Goal: Task Accomplishment & Management: Complete application form

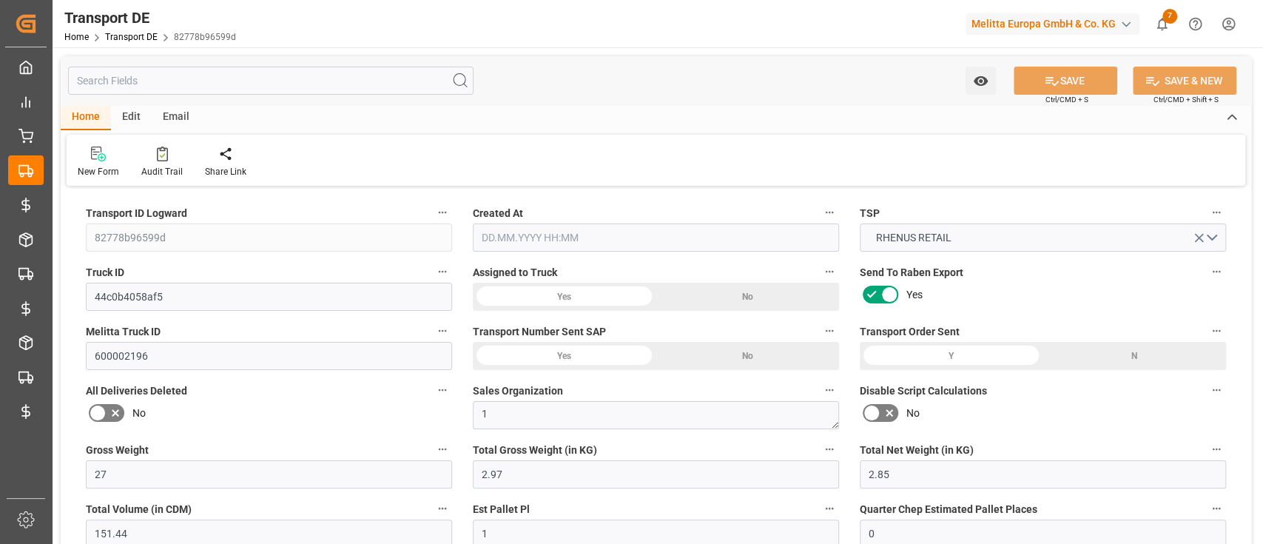
type input "27"
type input "2.97"
type input "2.85"
type input "151.44"
type input "1"
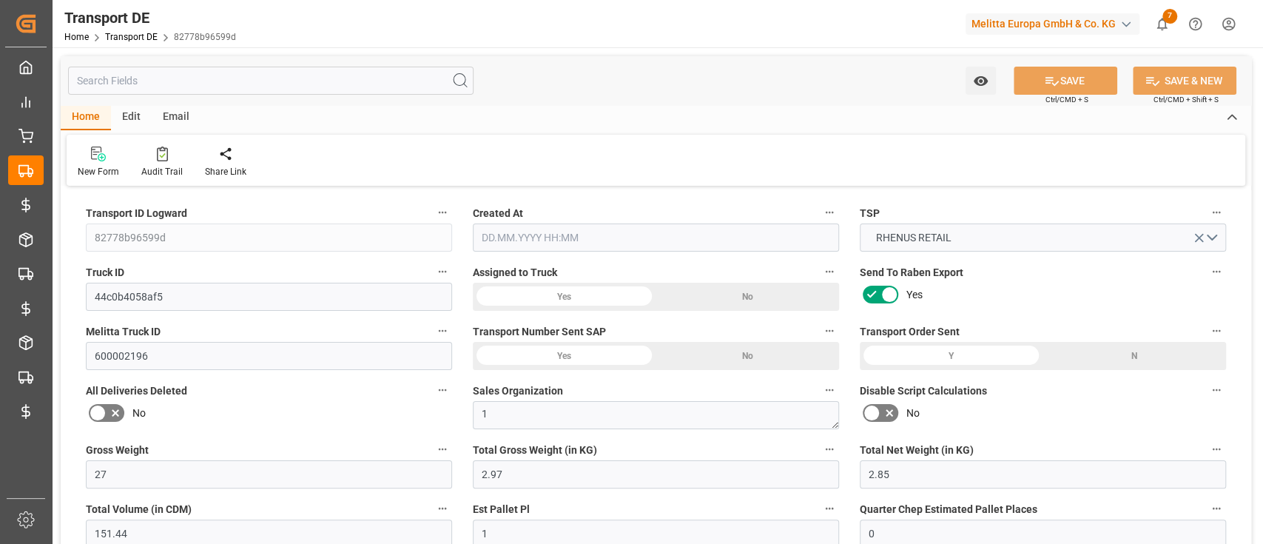
type input "0"
type input "0.5"
type input "0"
type input "1"
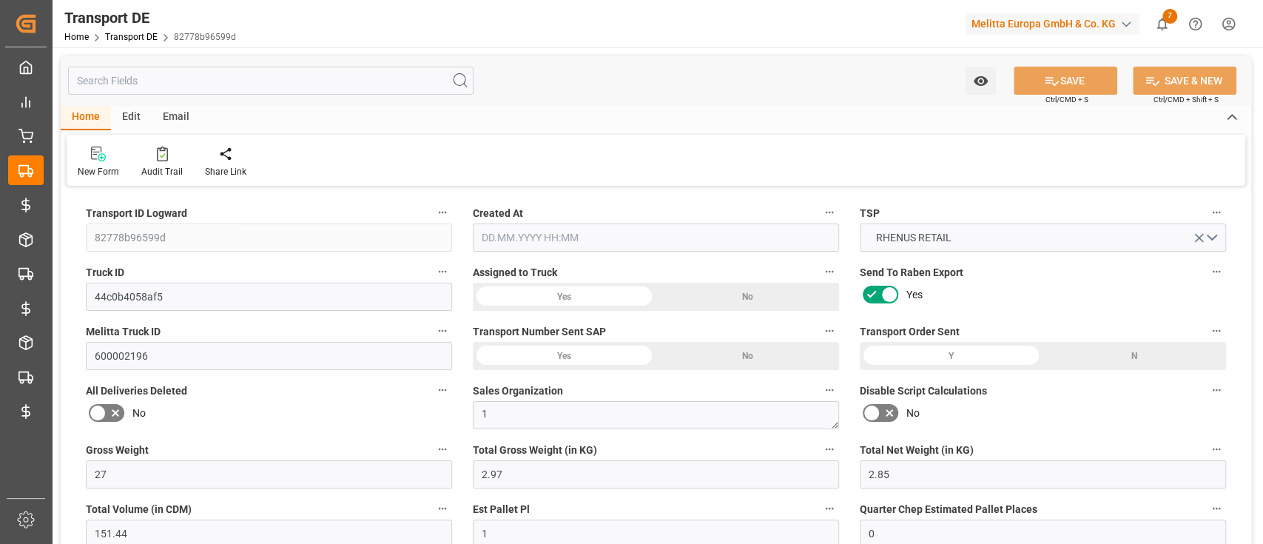
type input "1"
type input "0"
type input "3"
type input "0"
type input "9.657"
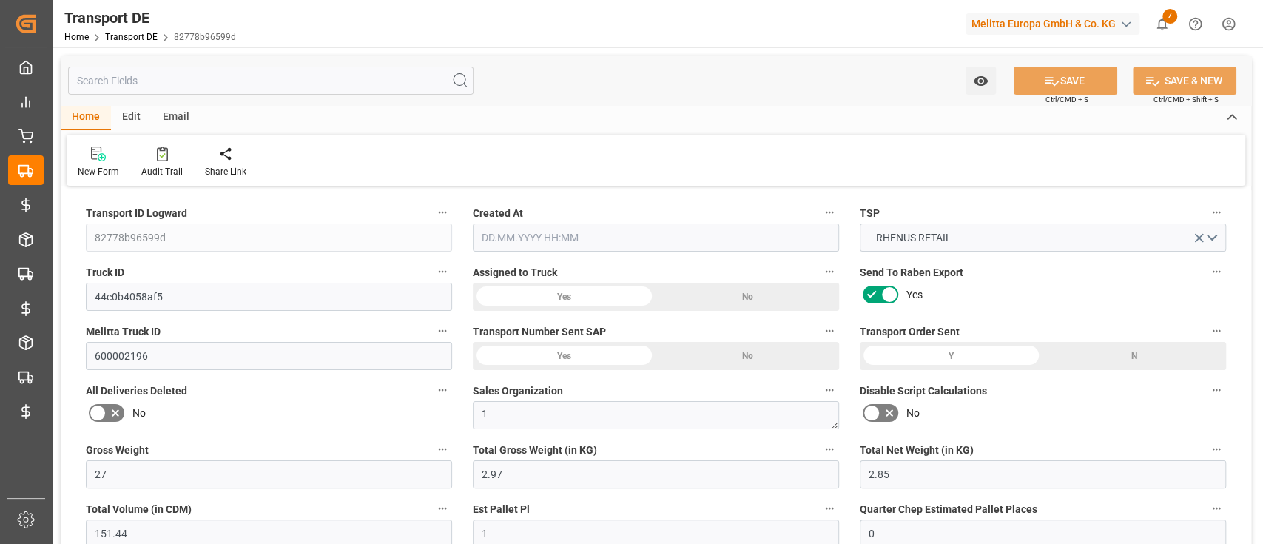
type input "0"
type input "32"
type input "0"
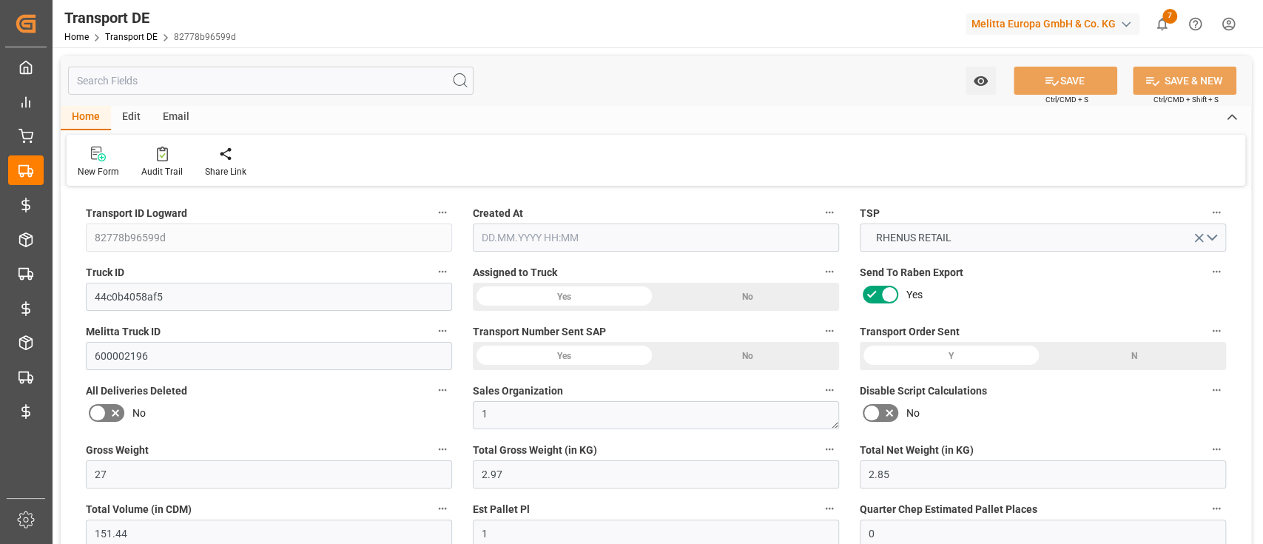
type input "0"
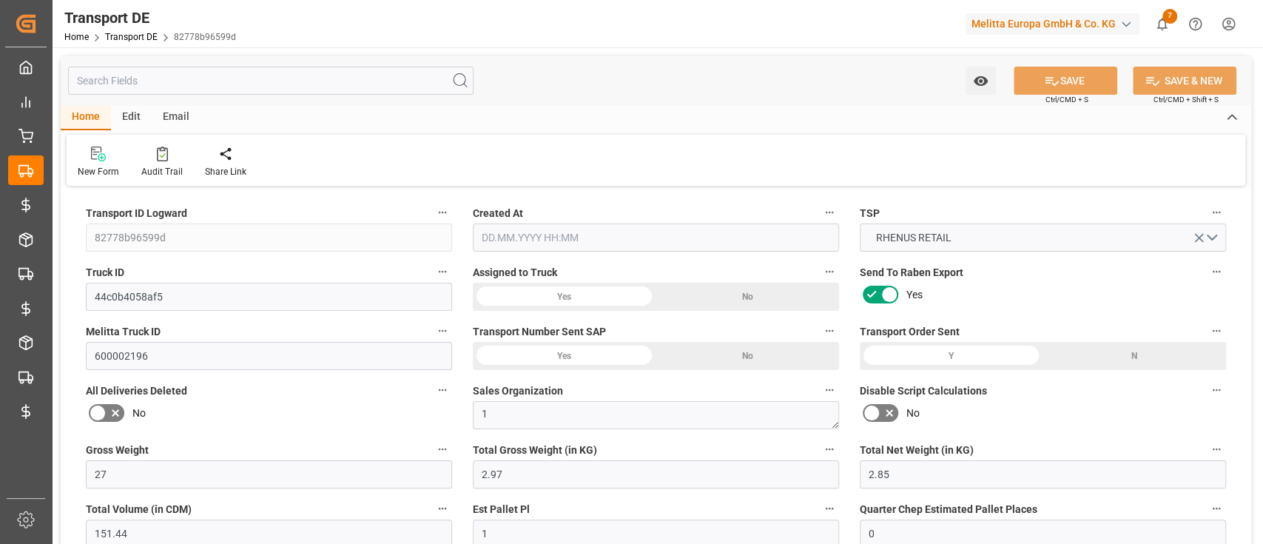
type input "0"
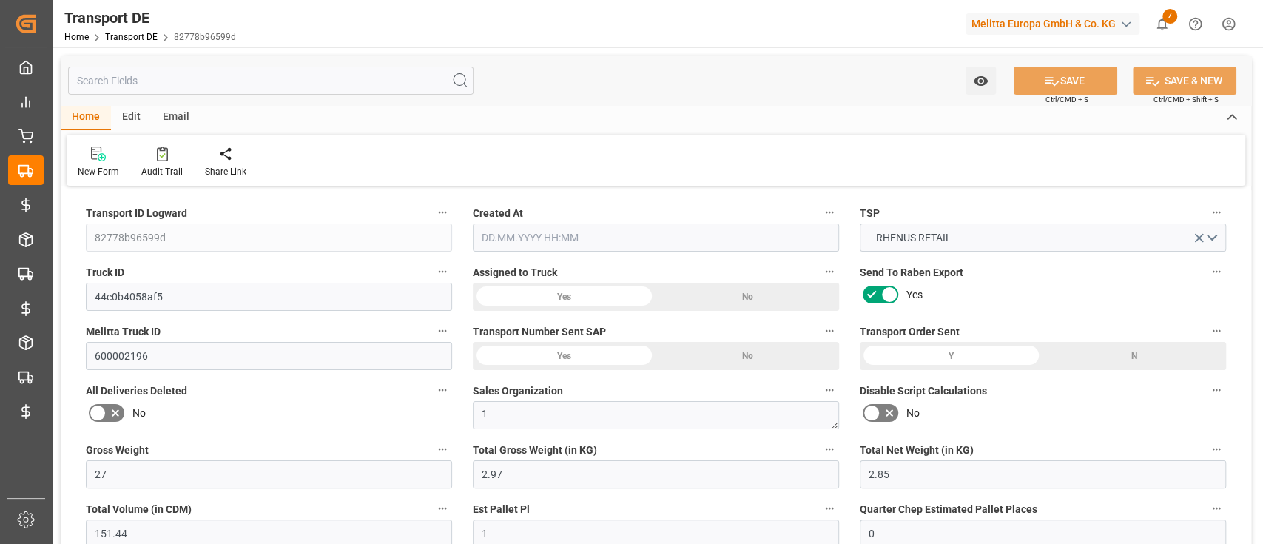
type input "0"
type input "2.97"
type input "4710.8598"
type input "21"
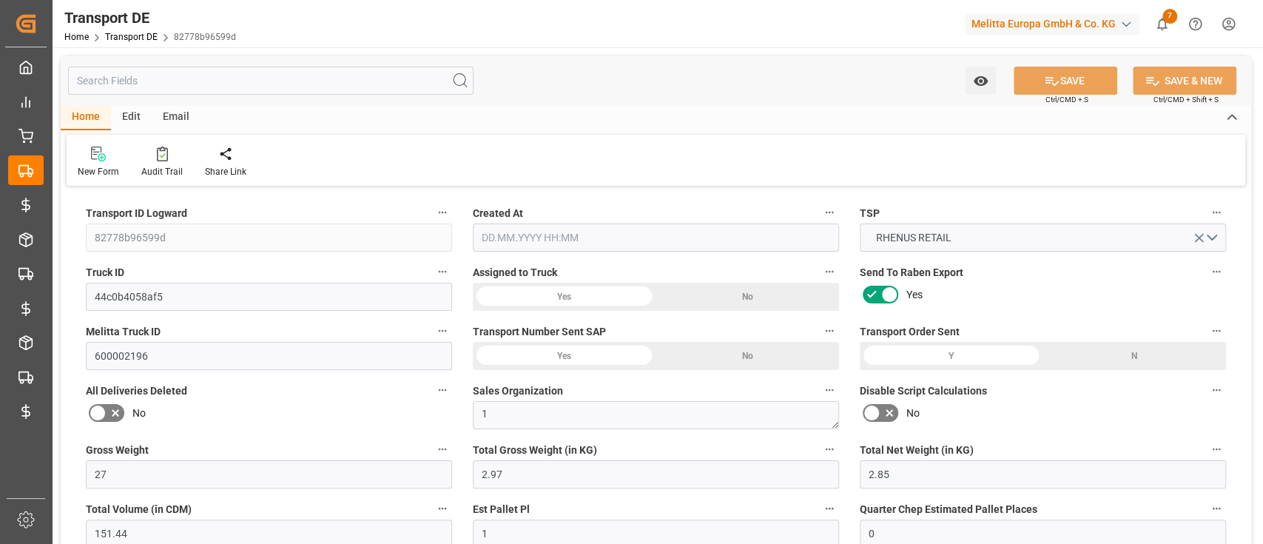
type input "35"
type input "0"
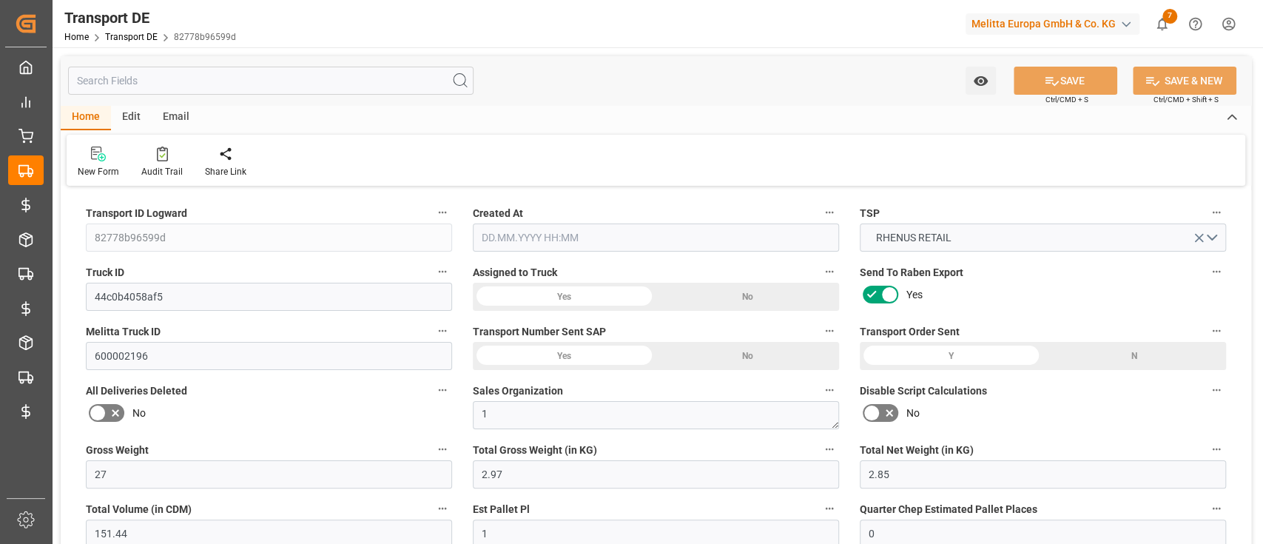
type input "0"
type input "1"
type input "0"
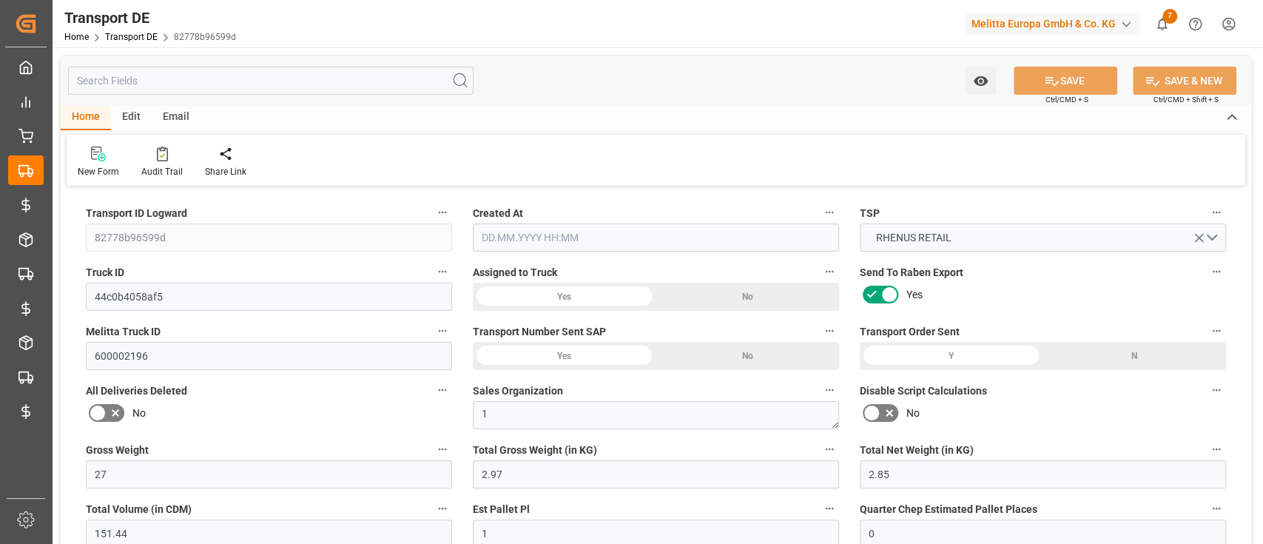
type input "3"
type input "9.657"
type input "0"
type input "[DATE] 20:03"
type input "[DATE]"
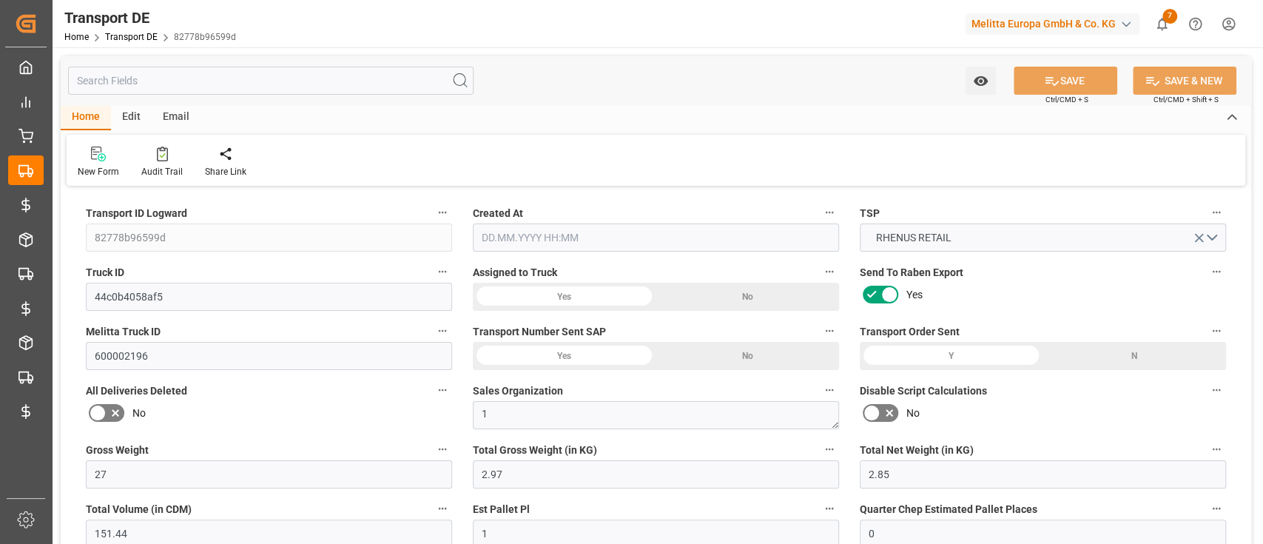
type input "[DATE]"
click at [138, 71] on input "text" at bounding box center [271, 81] width 406 height 28
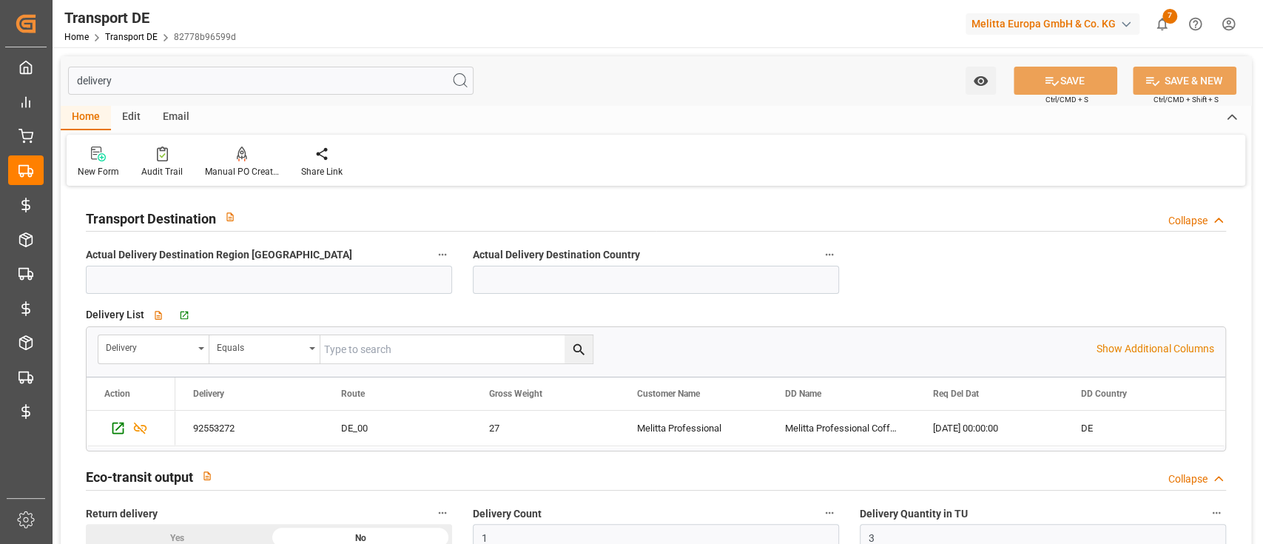
type input "delivery"
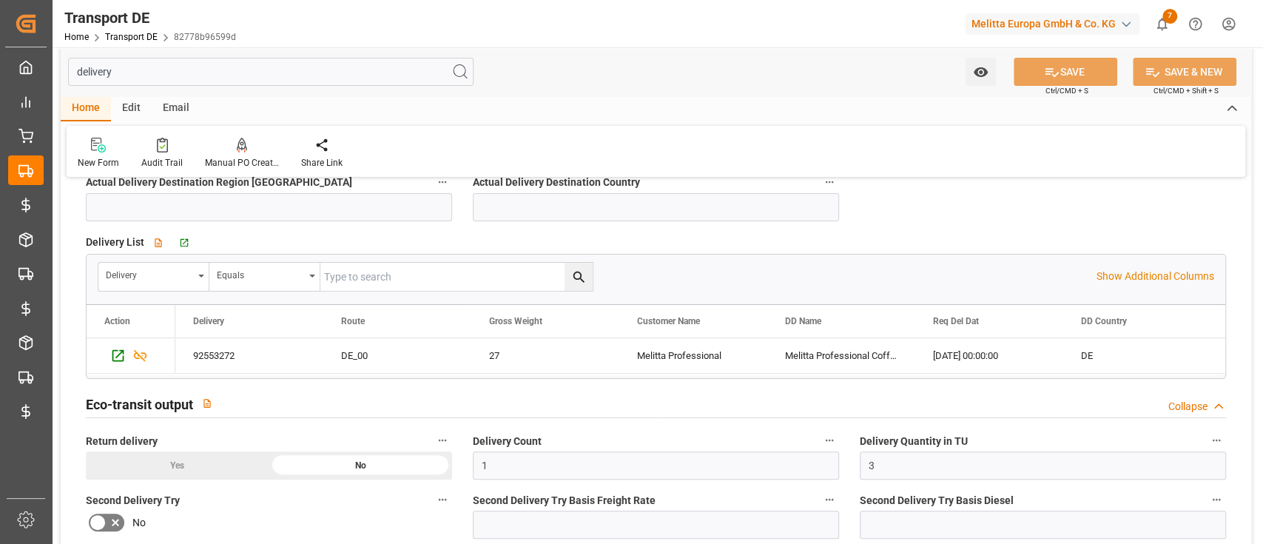
scroll to position [81, 0]
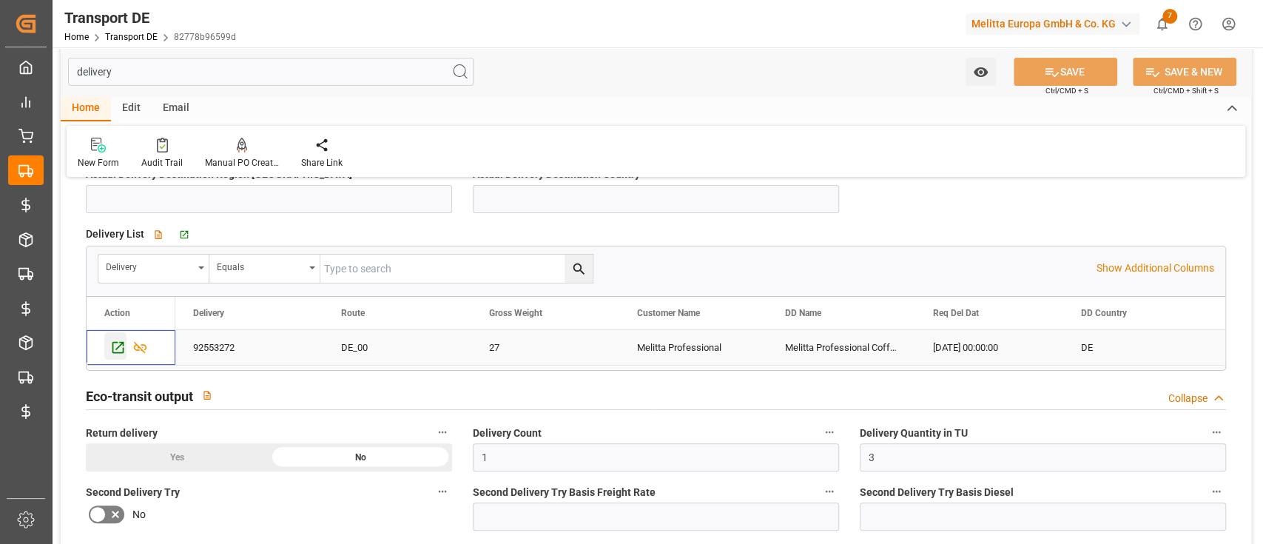
click at [117, 346] on icon "Press SPACE to select this row." at bounding box center [118, 348] width 16 height 16
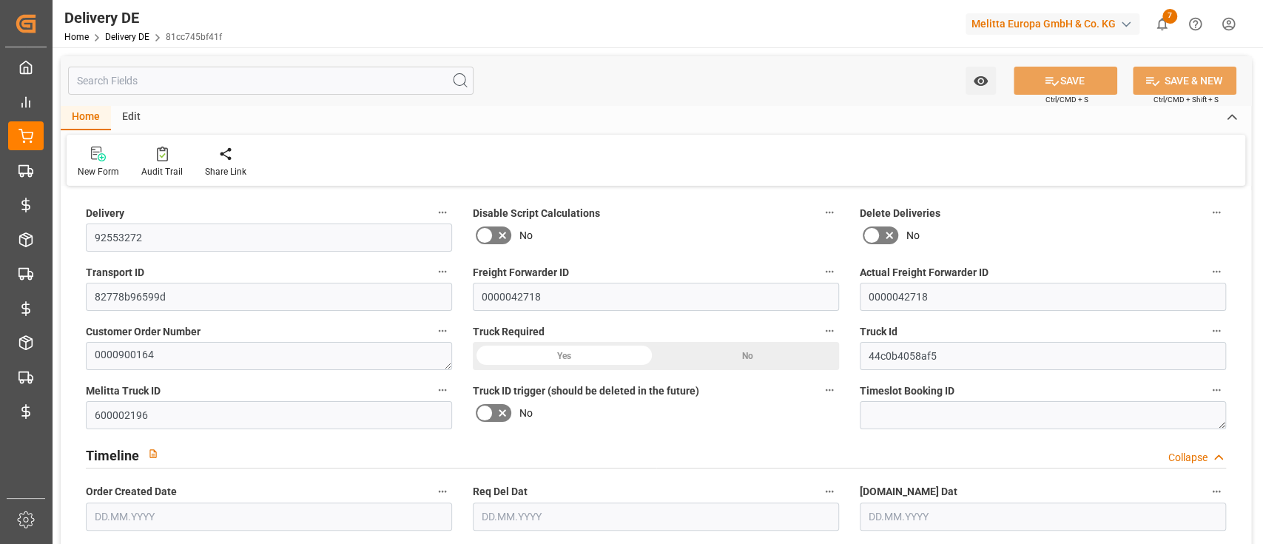
type input "1"
type input "0.5"
type input "2.85"
type input "27"
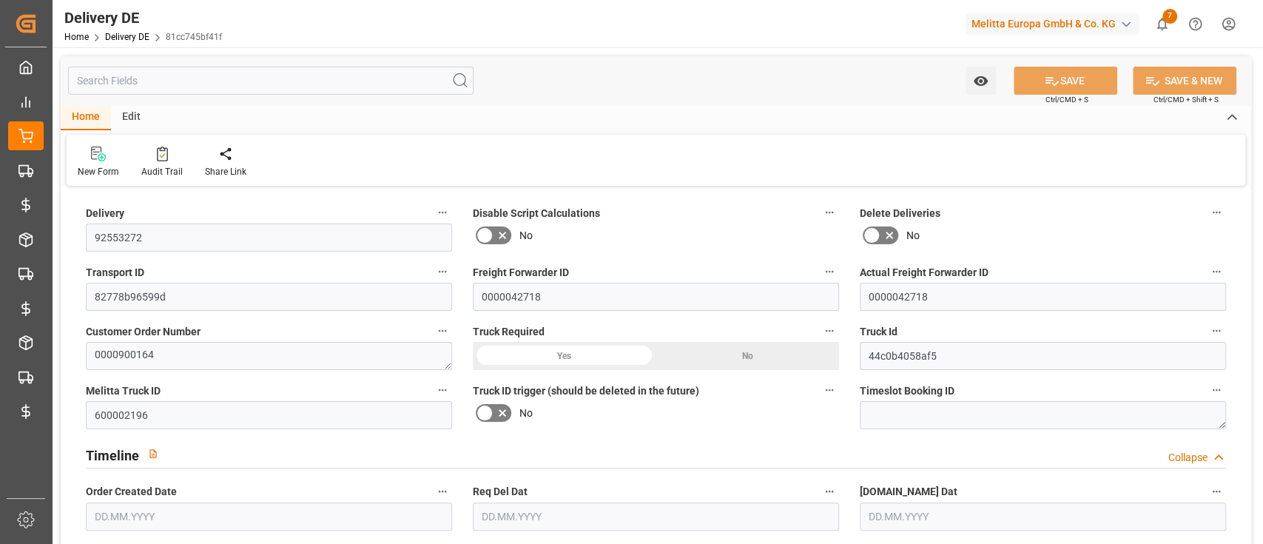
type input "151.44"
type input "28.08.2025"
type input "[DATE]"
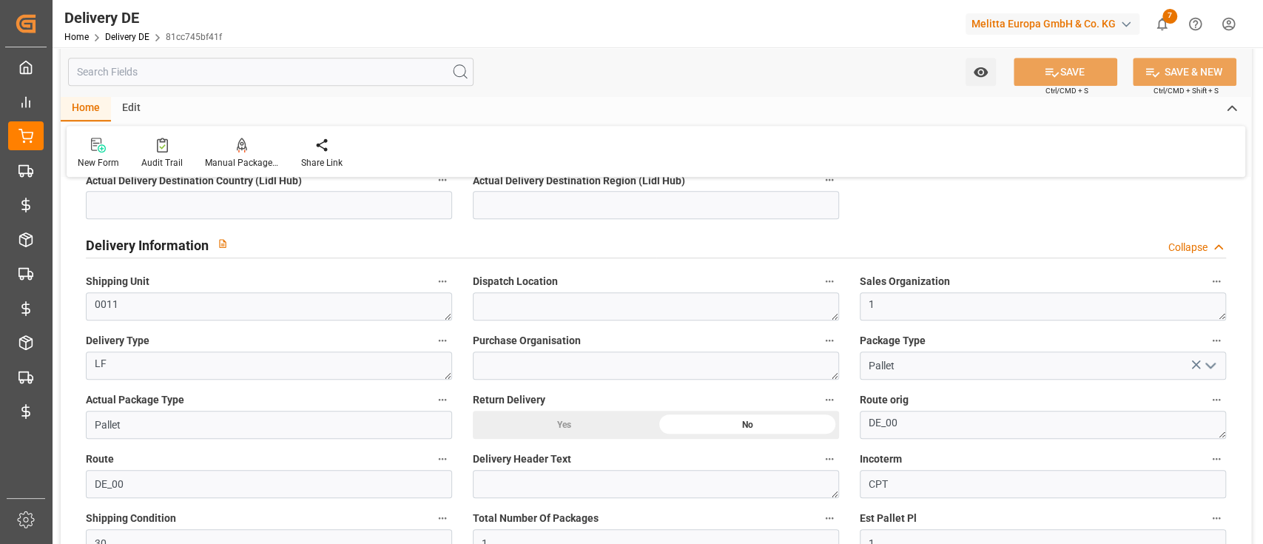
scroll to position [651, 0]
click at [928, 433] on textarea "DE_00" at bounding box center [1043, 423] width 366 height 28
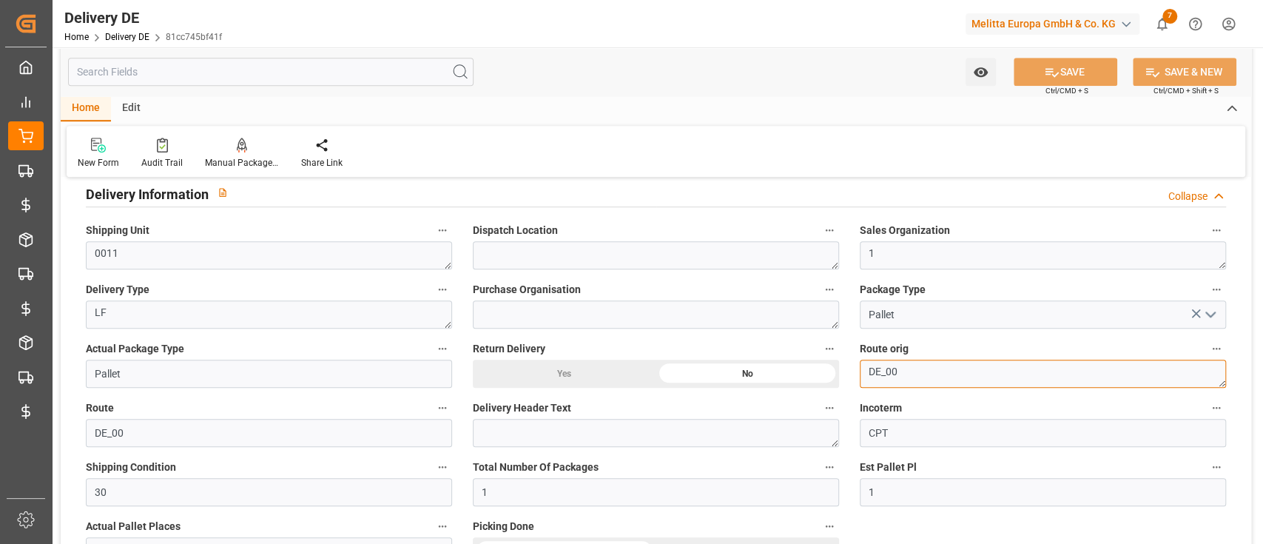
scroll to position [702, 0]
click at [278, 67] on input "text" at bounding box center [271, 72] width 406 height 28
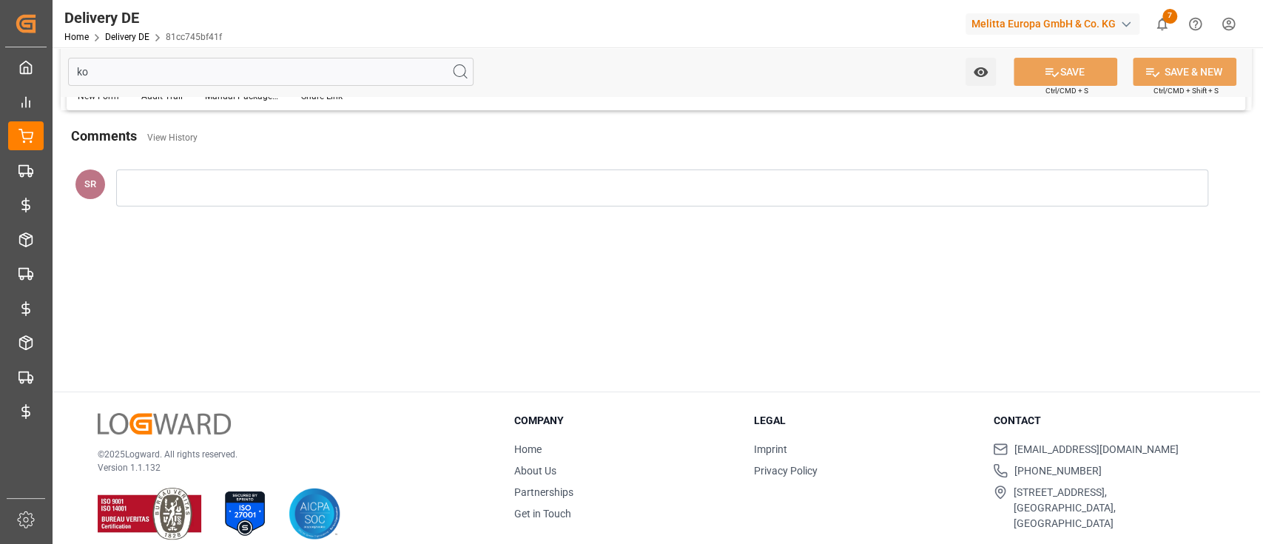
scroll to position [0, 0]
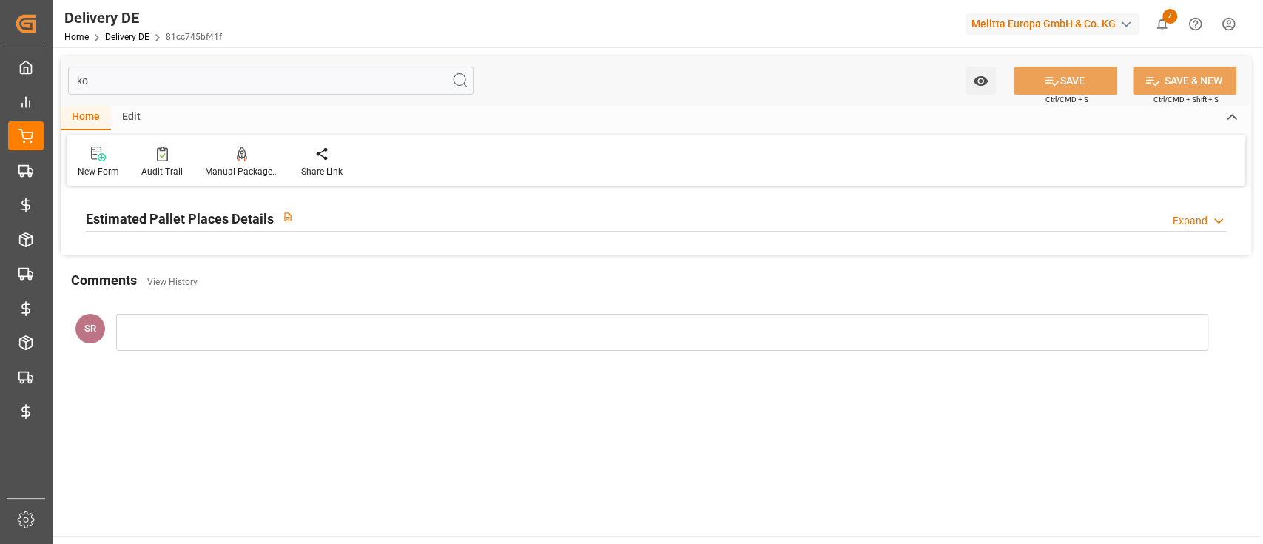
click at [530, 215] on div "Estimated Pallet Places Details Expand" at bounding box center [656, 217] width 1141 height 28
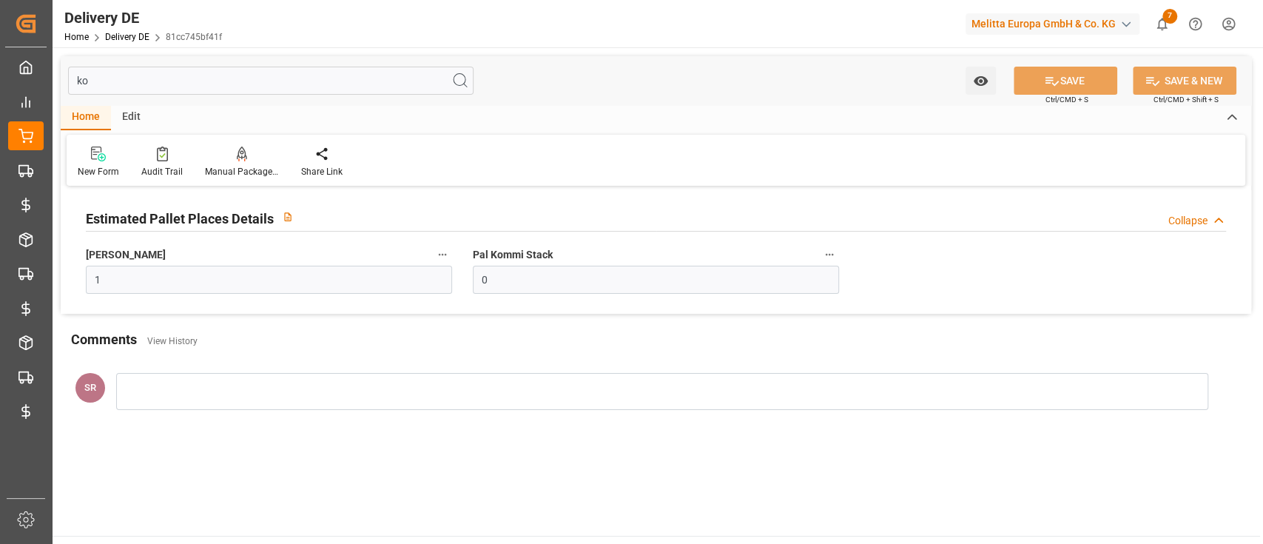
click at [271, 86] on input "ko" at bounding box center [271, 81] width 406 height 28
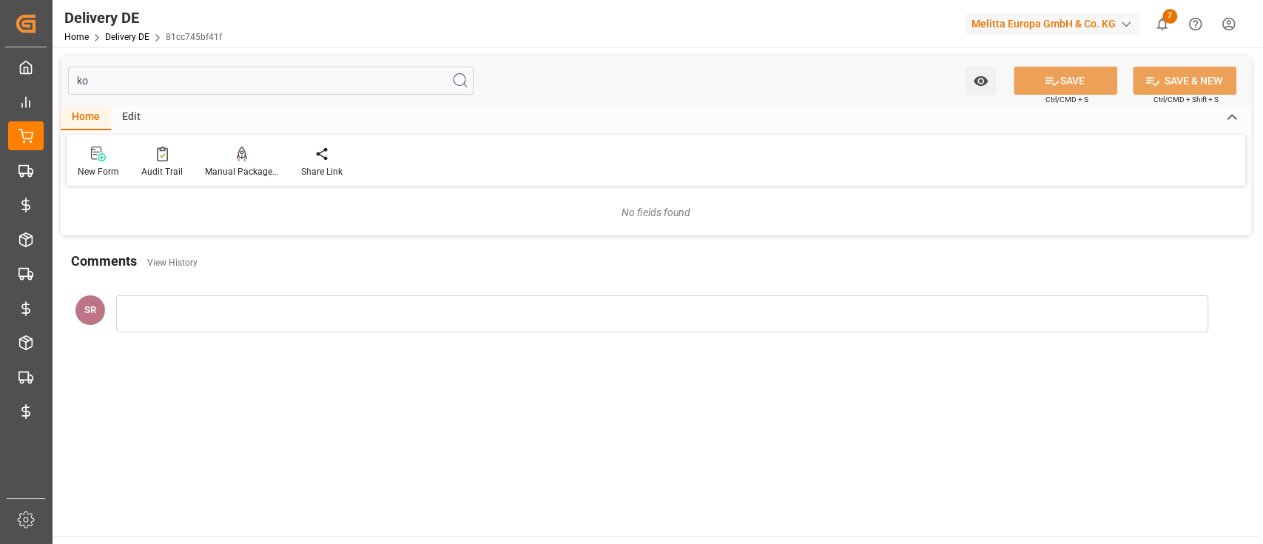
type input "k"
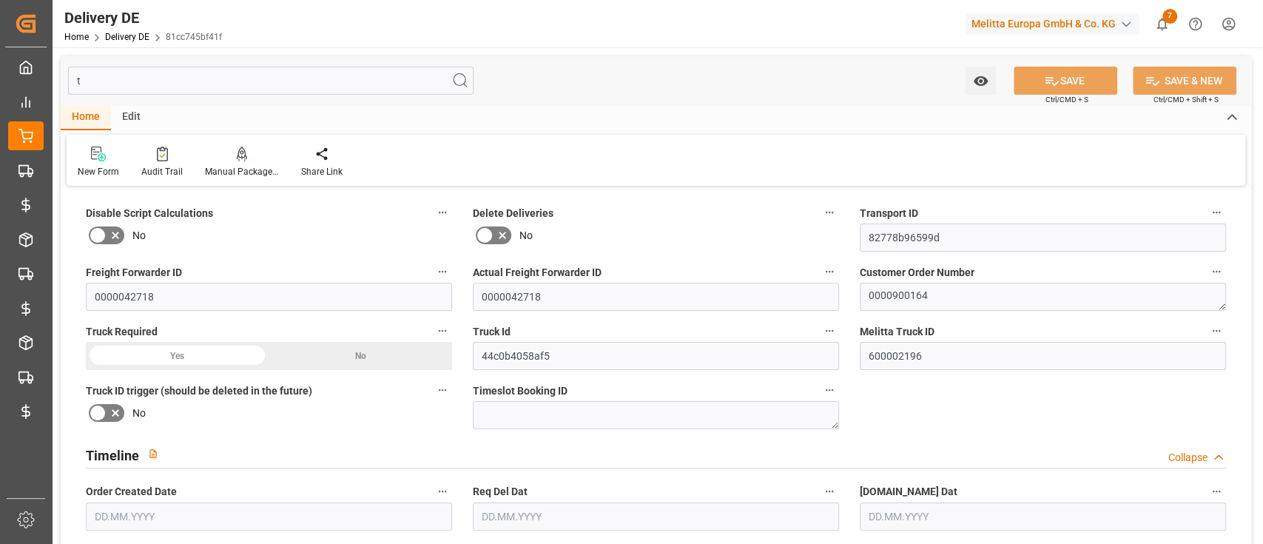
type input "tr"
type input "82778b96599d"
type input "44c0b4058af5"
type input "600002196"
type textarea "[PERSON_NAME][STREET_ADDRESS]"
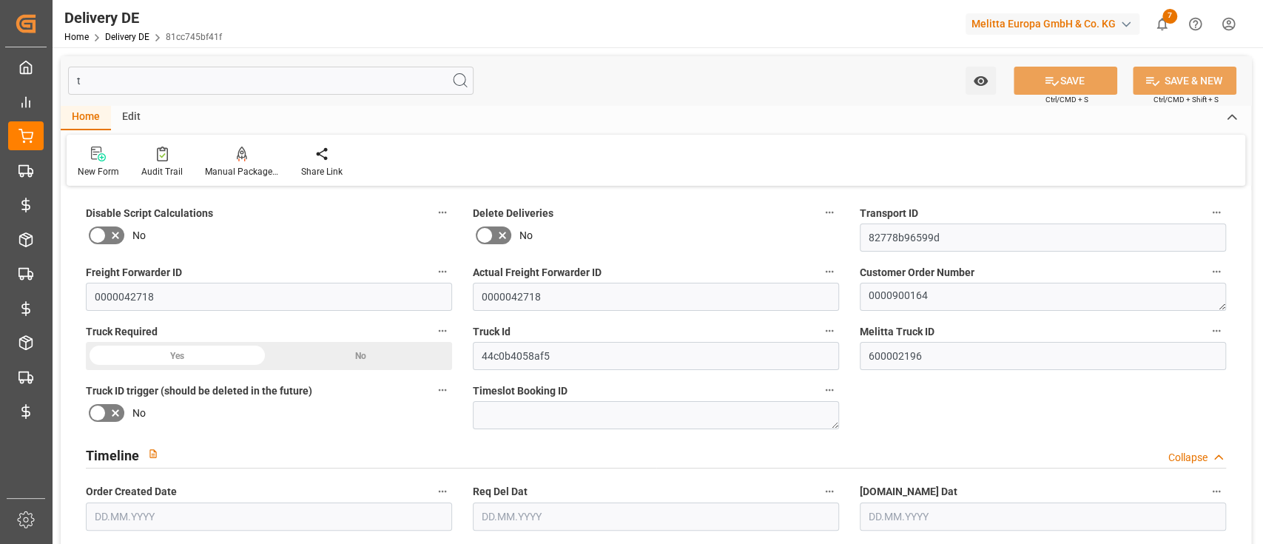
type textarea "DE"
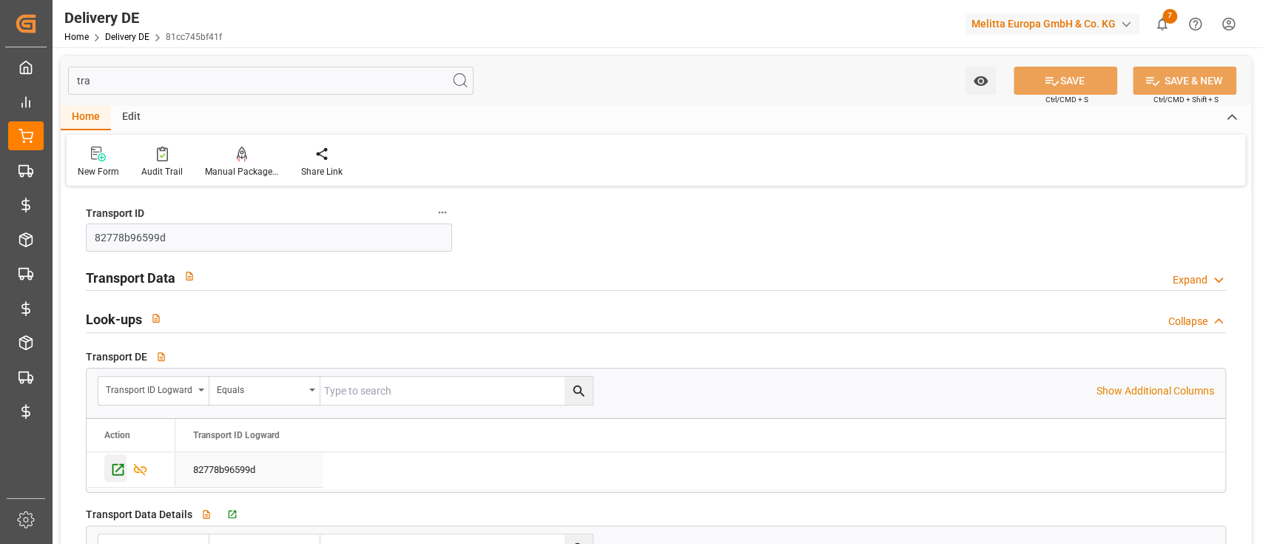
type input "tra"
click at [114, 474] on icon "Press SPACE to select this row." at bounding box center [119, 470] width 12 height 12
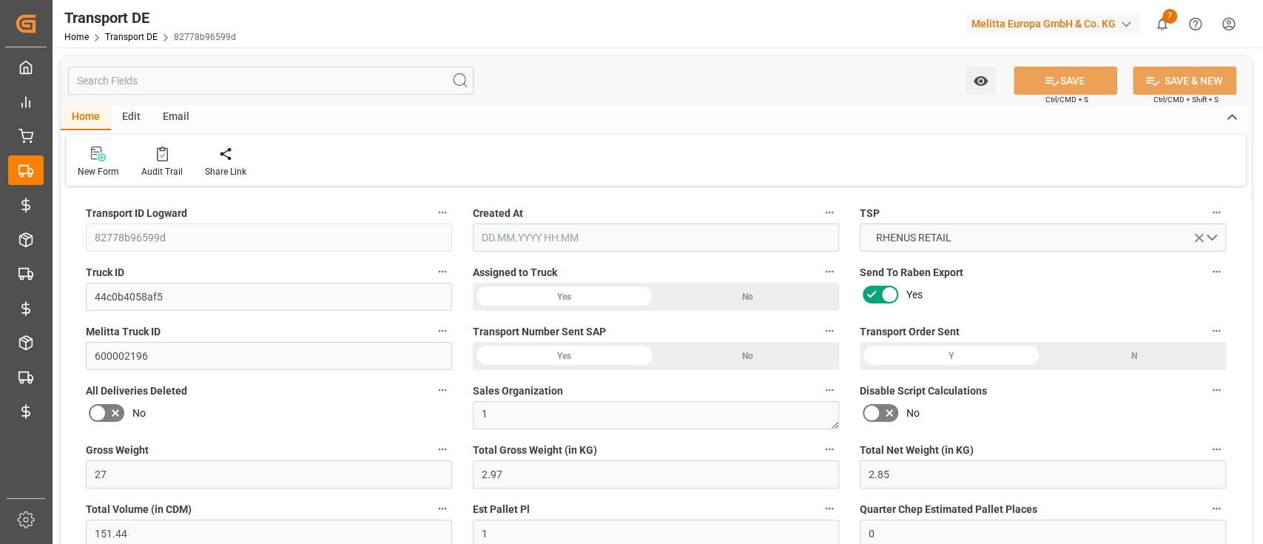
type input "27"
type input "2.97"
type input "2.85"
type input "151.44"
type input "1"
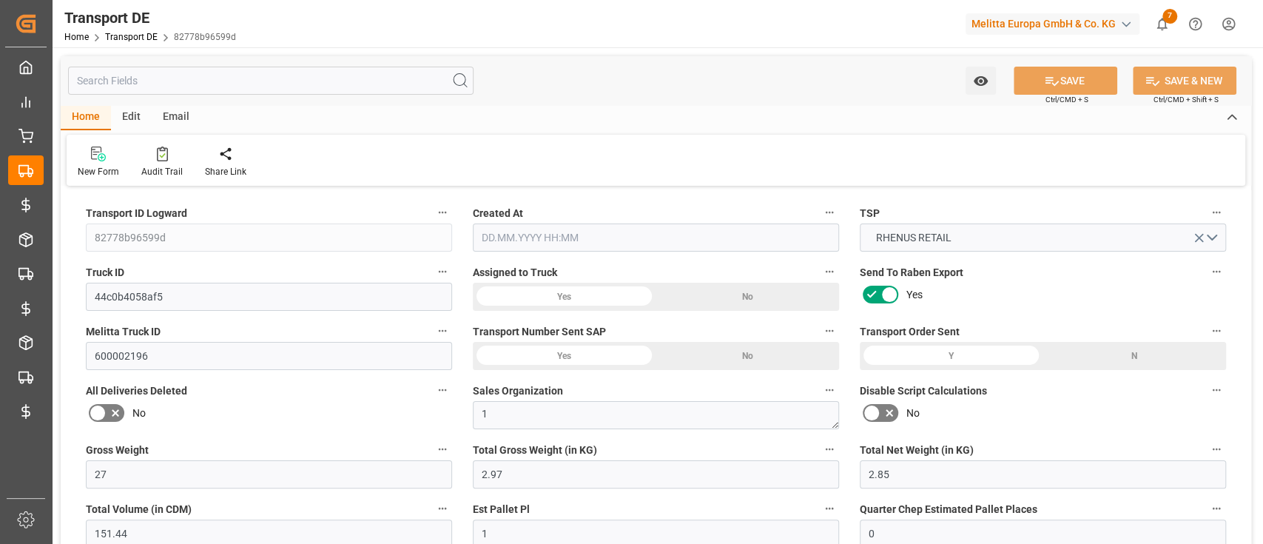
type input "0"
type input "0.5"
type input "0"
type input "1"
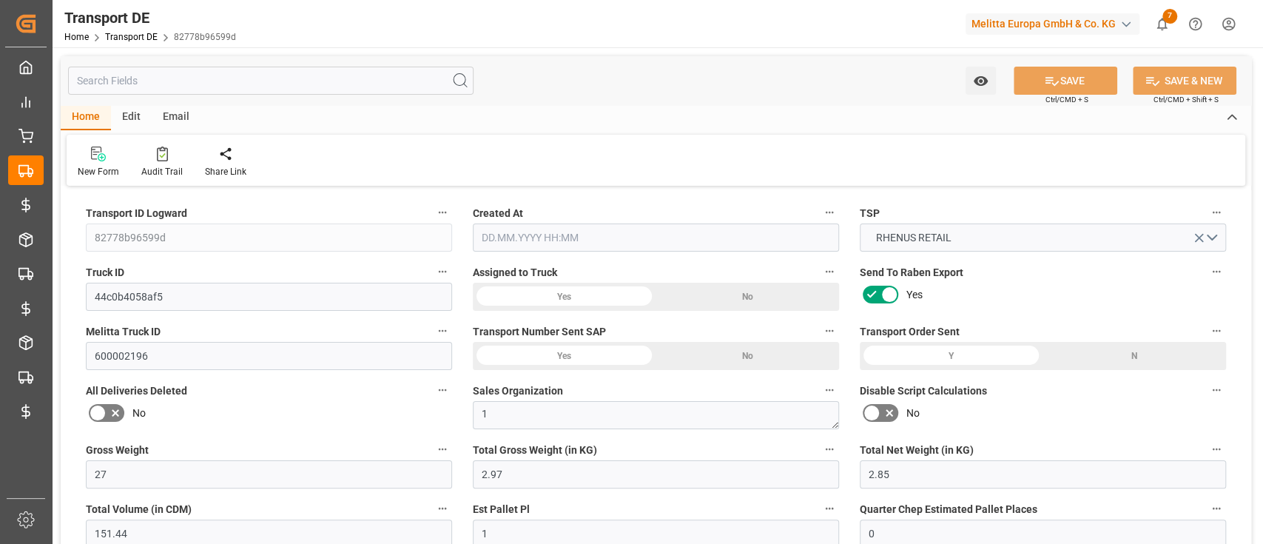
type input "1"
type input "0"
type input "3"
type input "0"
type input "9.657"
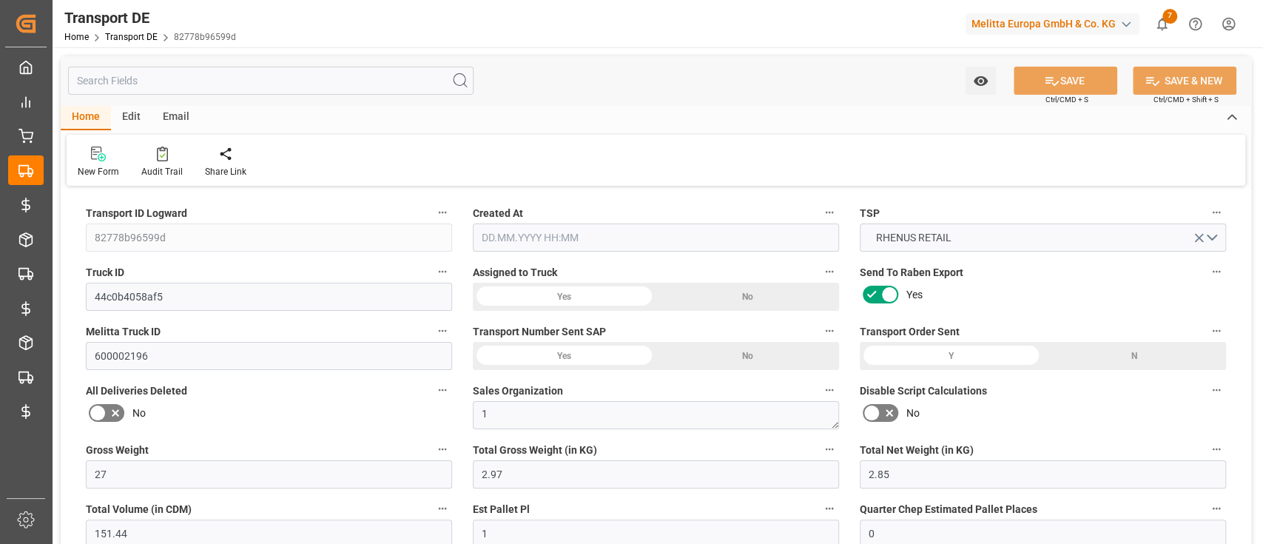
type input "0"
type input "32"
type input "0"
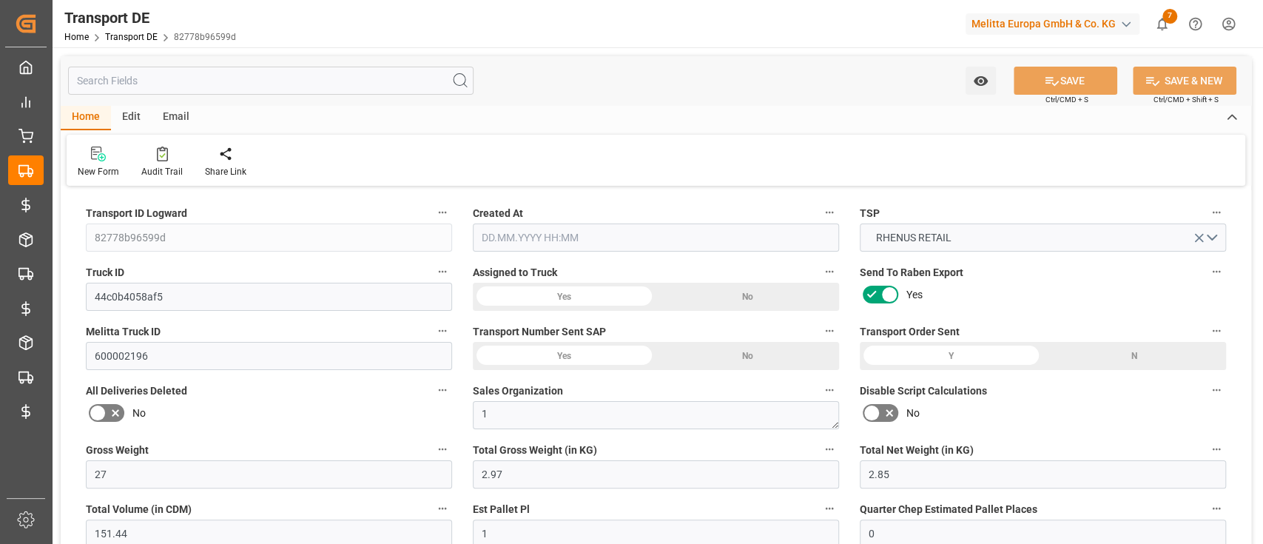
type input "0"
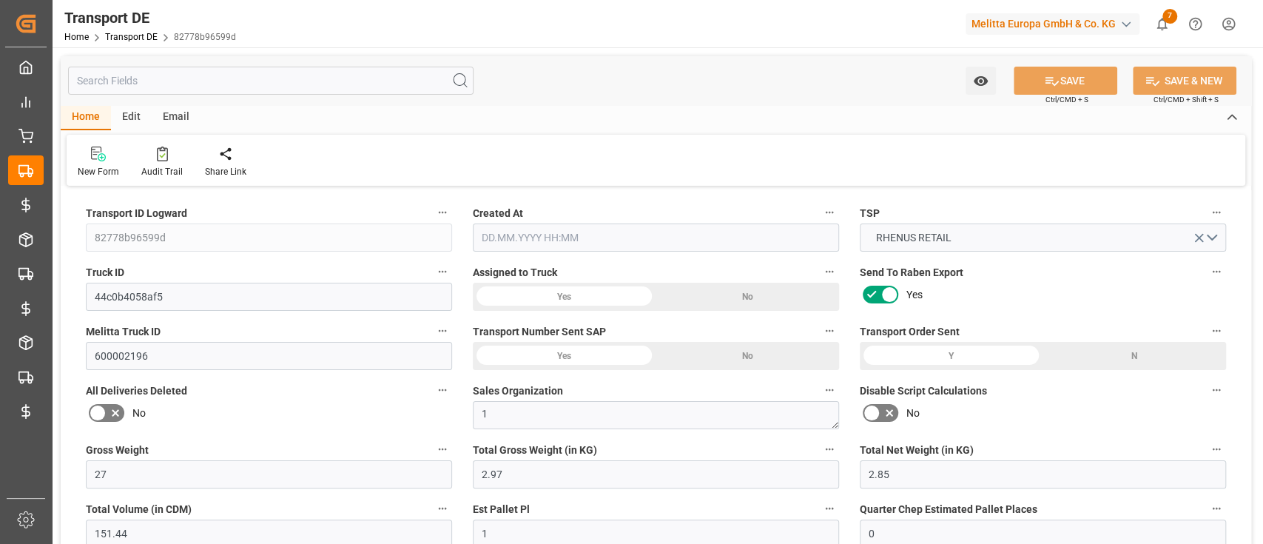
type input "0"
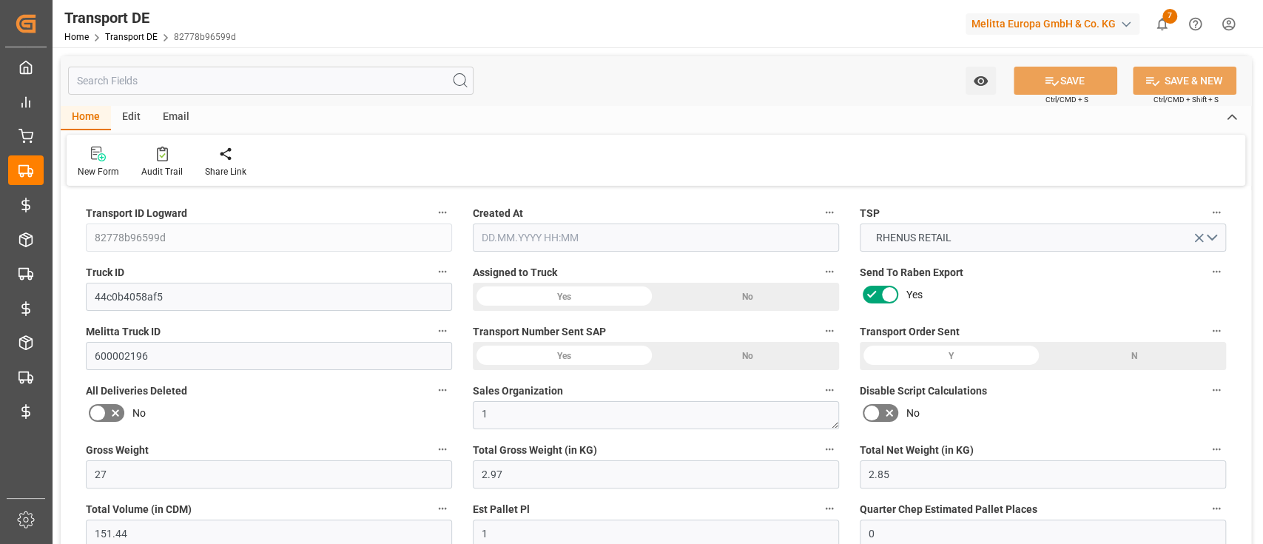
type input "0"
type input "2.97"
type input "4710.8598"
type input "21"
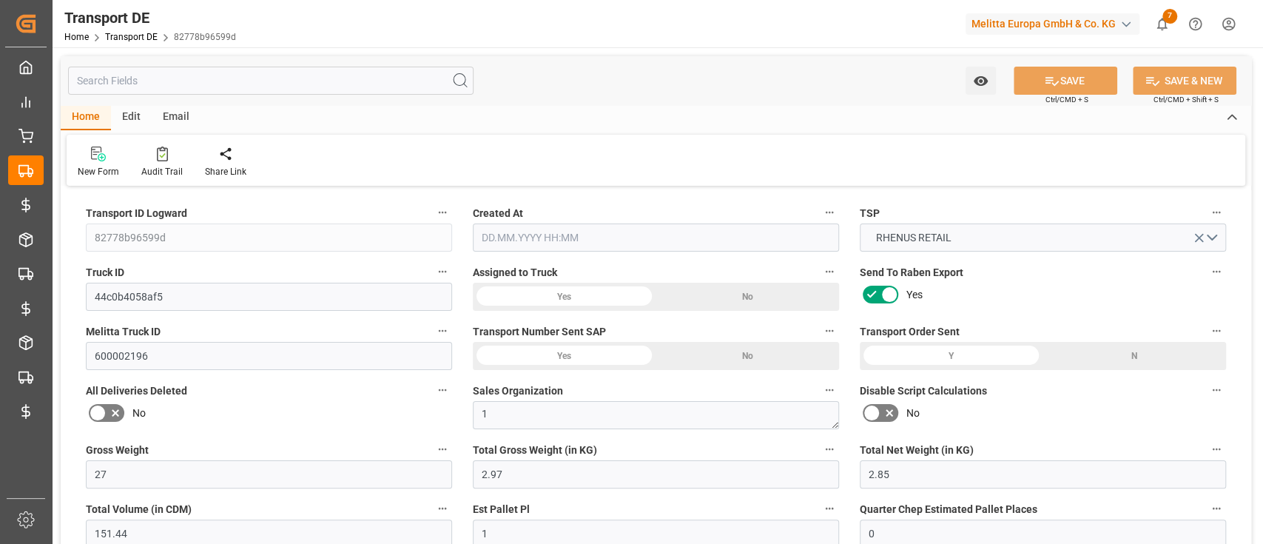
type input "35"
type input "0"
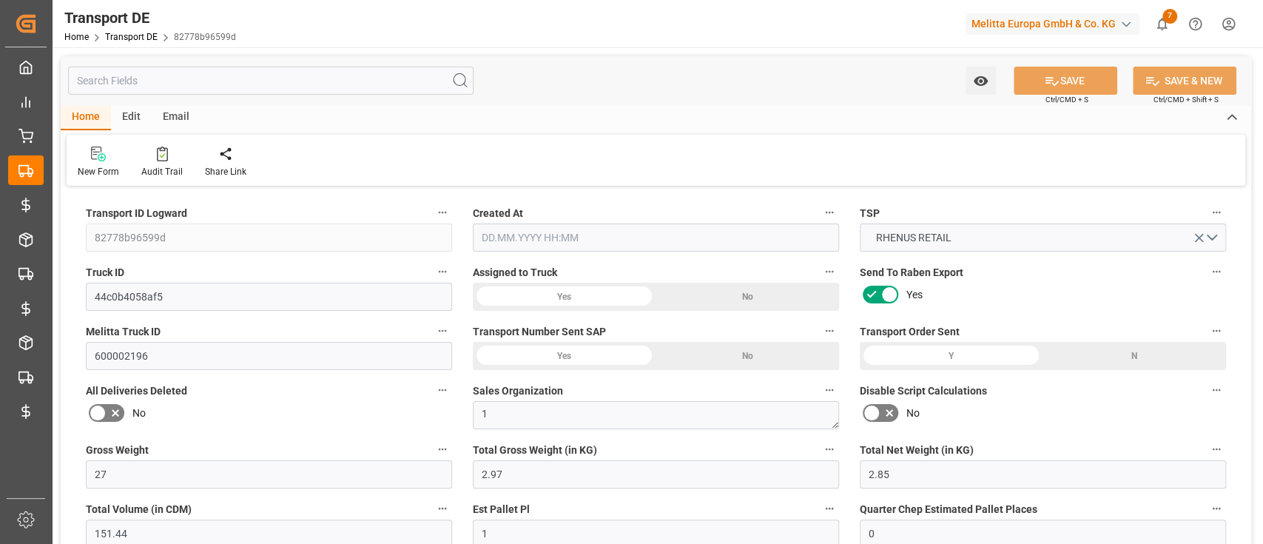
type input "0"
type input "1"
type input "0"
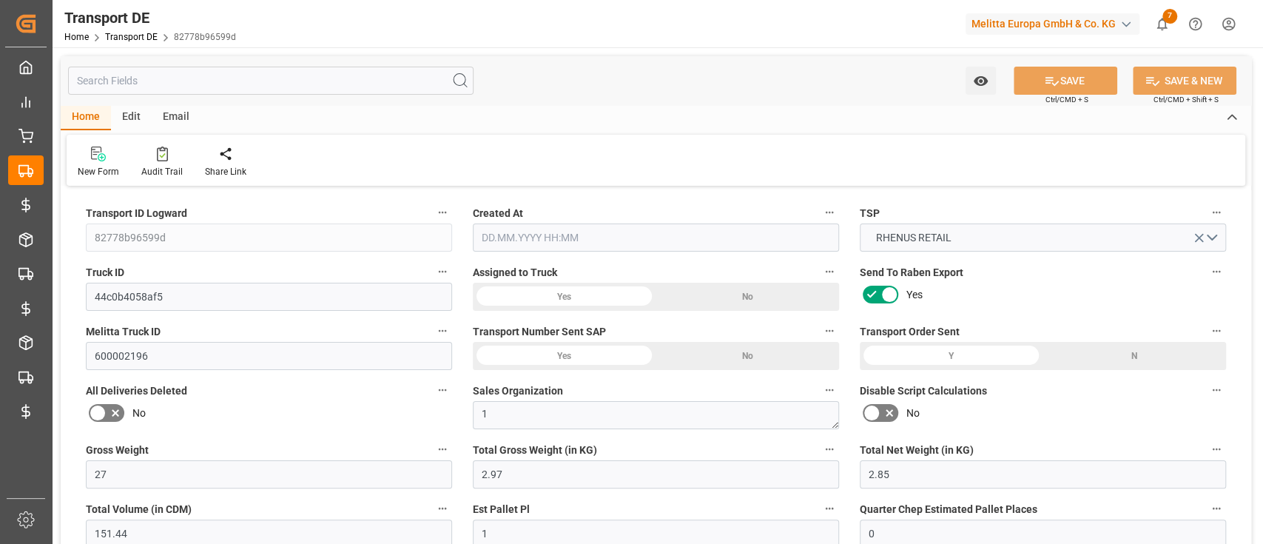
type input "3"
type input "9.657"
type input "0"
type input "[DATE] 20:03"
type input "[DATE]"
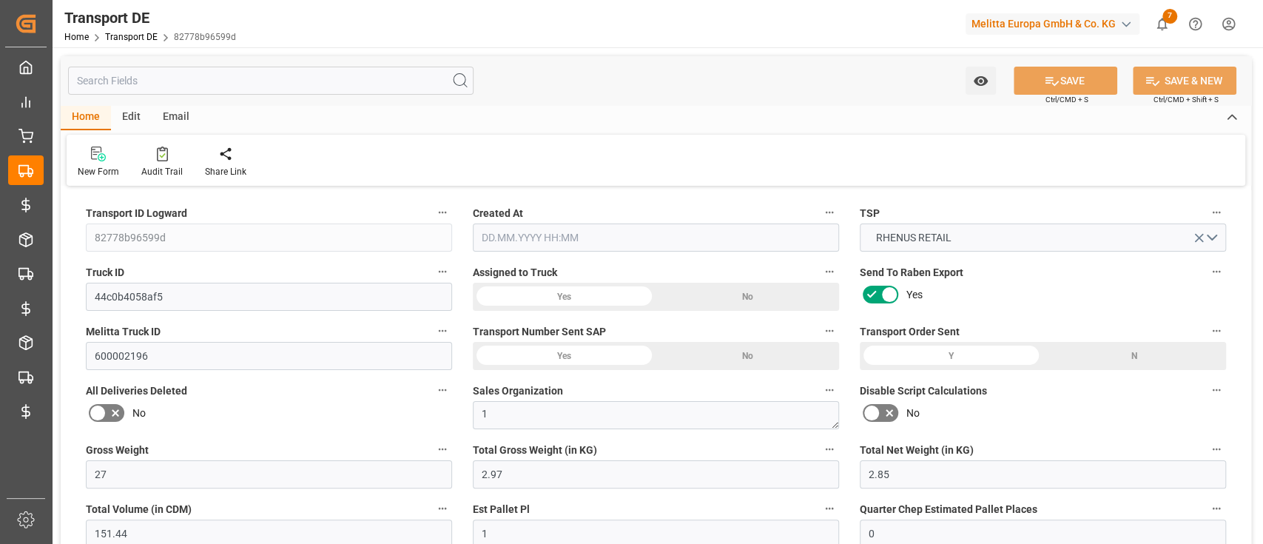
type input "[DATE]"
click at [177, 81] on input "text" at bounding box center [271, 81] width 406 height 28
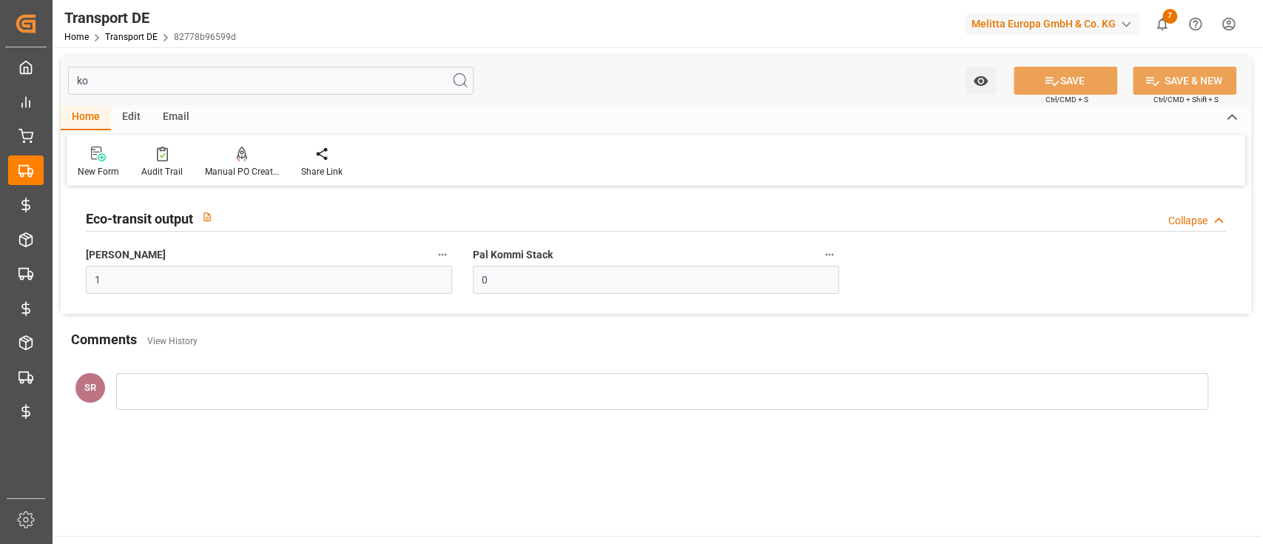
click at [177, 81] on input "ko" at bounding box center [271, 81] width 406 height 28
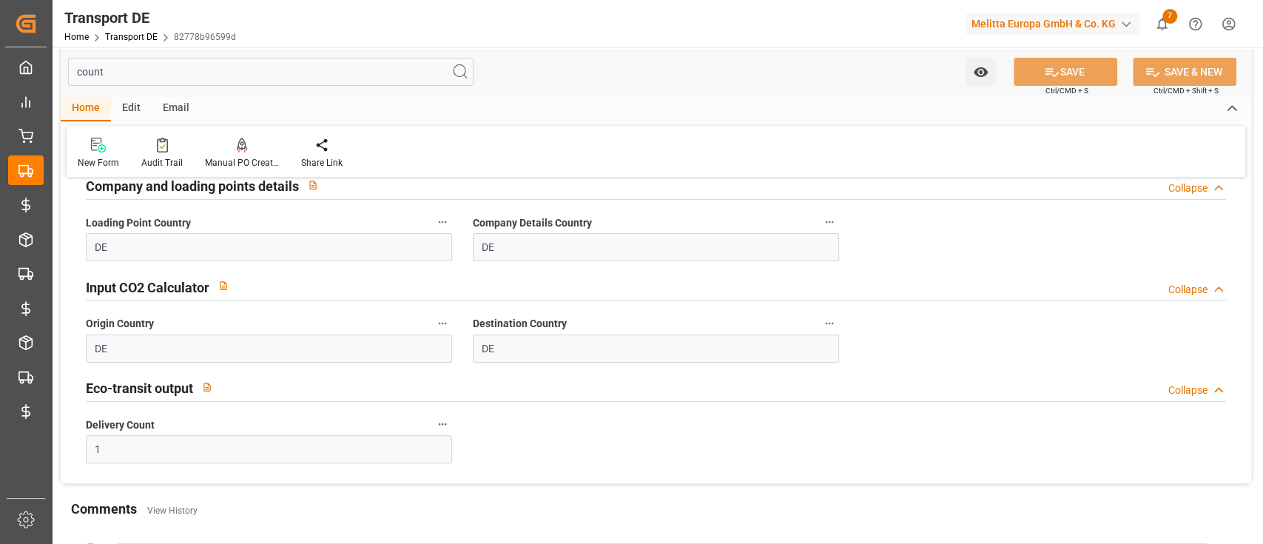
scroll to position [134, 0]
type input "count"
click at [430, 415] on label "Delivery Count" at bounding box center [269, 424] width 366 height 21
click at [433, 415] on button "Delivery Count" at bounding box center [442, 423] width 19 height 19
click at [434, 418] on li "Description" at bounding box center [482, 423] width 98 height 24
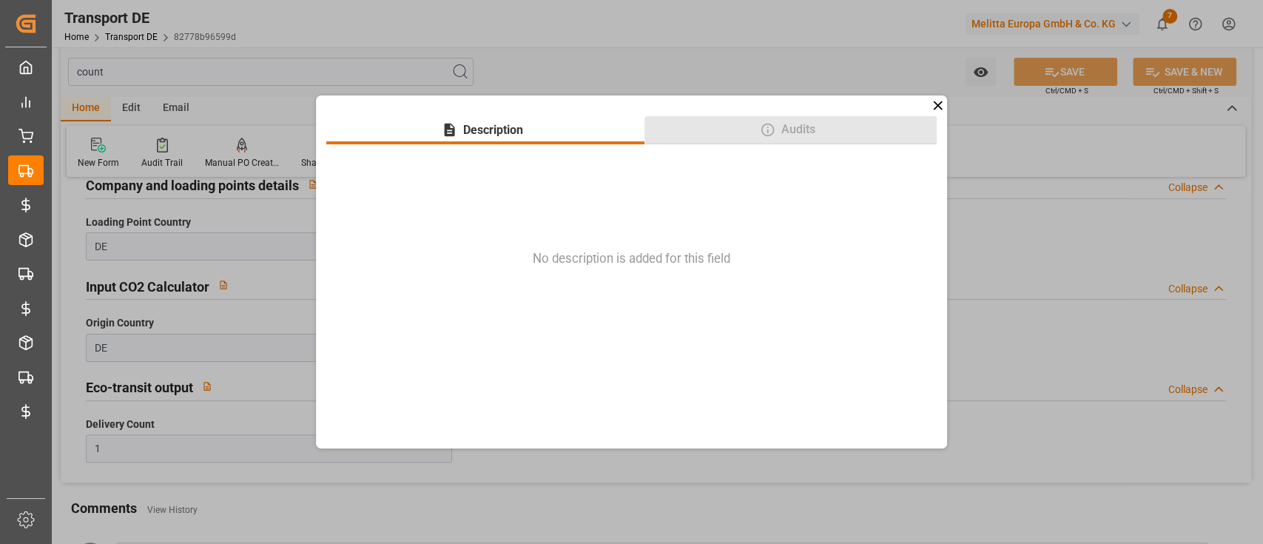
drag, startPoint x: 848, startPoint y: 113, endPoint x: 833, endPoint y: 132, distance: 24.7
click at [833, 132] on div "Description Audits No description is added for this field" at bounding box center [632, 272] width 632 height 354
click at [833, 132] on button "Audits" at bounding box center [791, 130] width 292 height 28
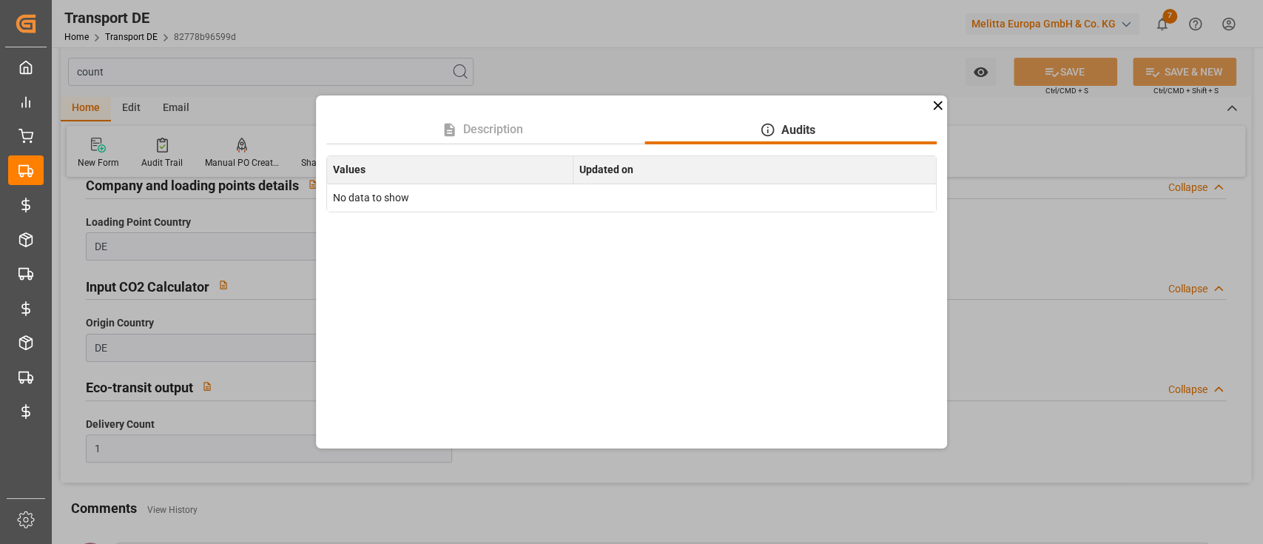
click at [938, 104] on icon at bounding box center [938, 106] width 16 height 16
